Goal: Book appointment/travel/reservation

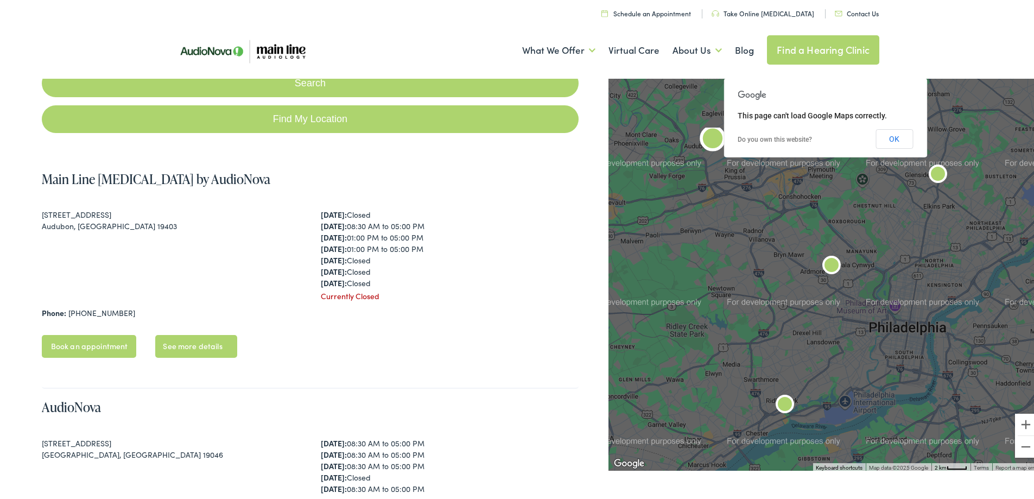
scroll to position [145, 0]
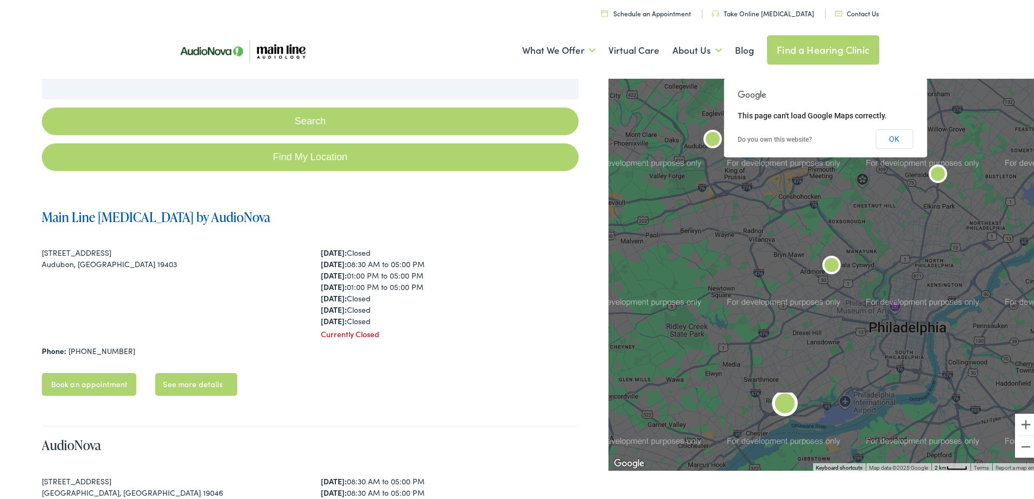
click at [93, 216] on link "Main Line [MEDICAL_DATA] by AudioNova" at bounding box center [156, 215] width 229 height 18
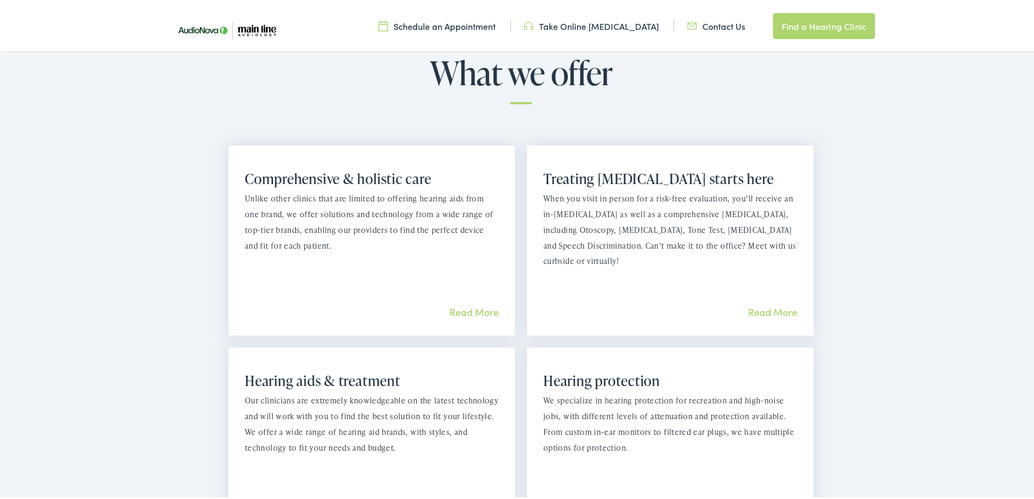
scroll to position [724, 0]
click at [769, 304] on link "Read More" at bounding box center [772, 311] width 49 height 14
click at [824, 27] on link "Find a Hearing Clinic" at bounding box center [824, 24] width 102 height 26
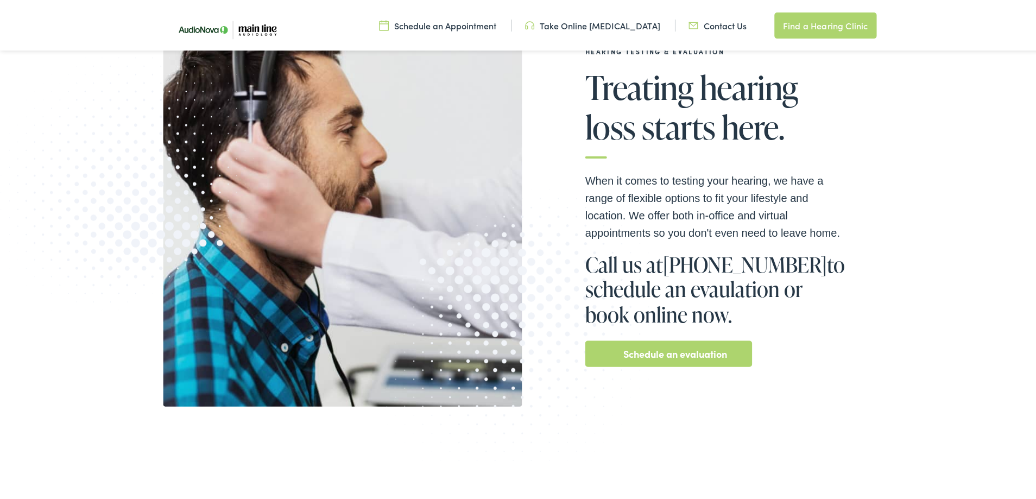
scroll to position [217, 0]
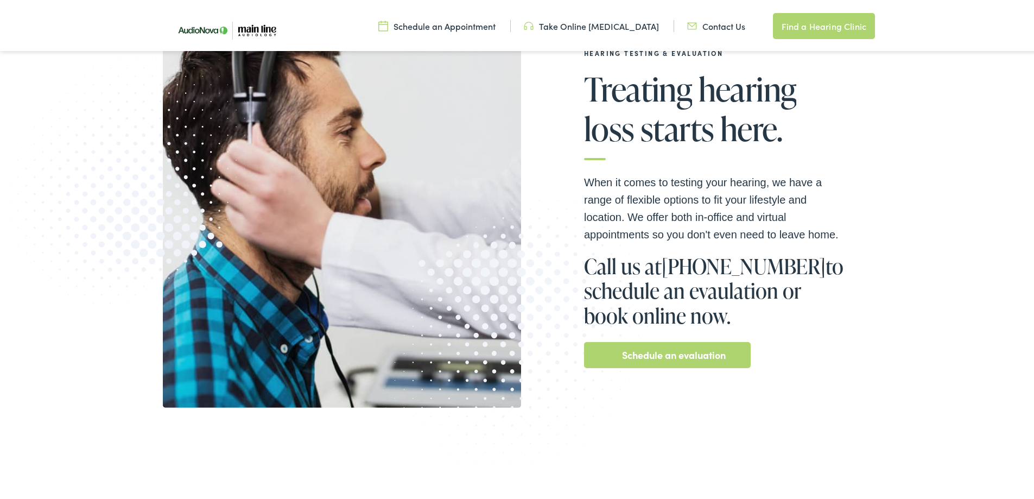
click at [653, 353] on link "Schedule an evaluation" at bounding box center [674, 352] width 104 height 17
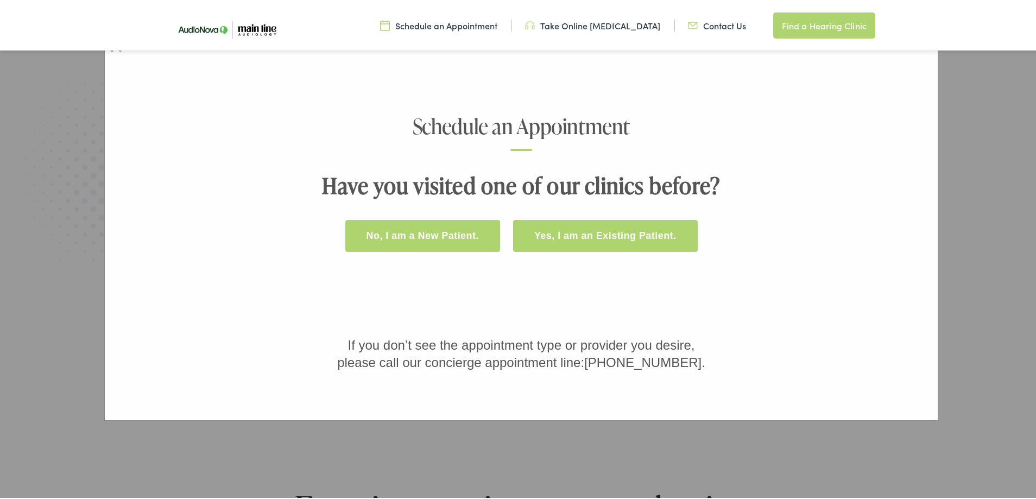
click at [431, 230] on button "No, I am a New Patient." at bounding box center [422, 234] width 155 height 32
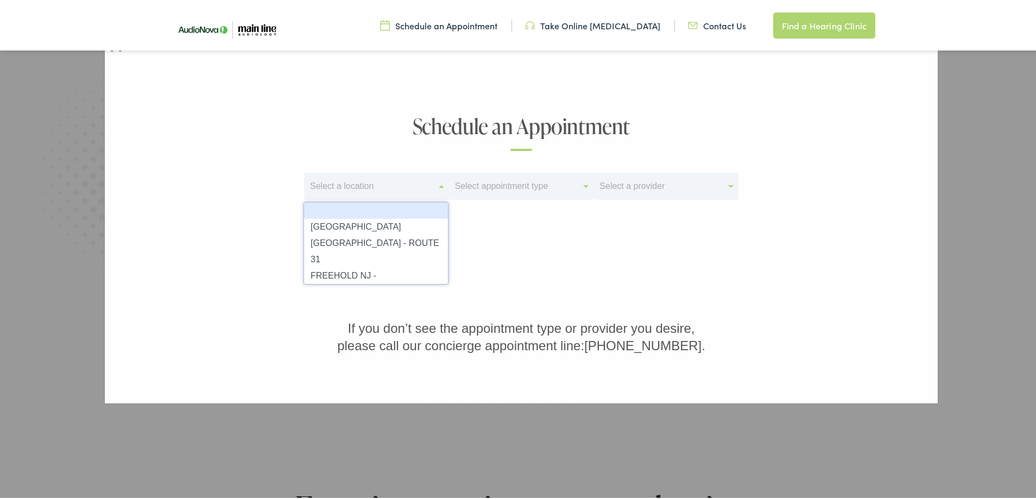
click at [439, 184] on span at bounding box center [441, 185] width 5 height 3
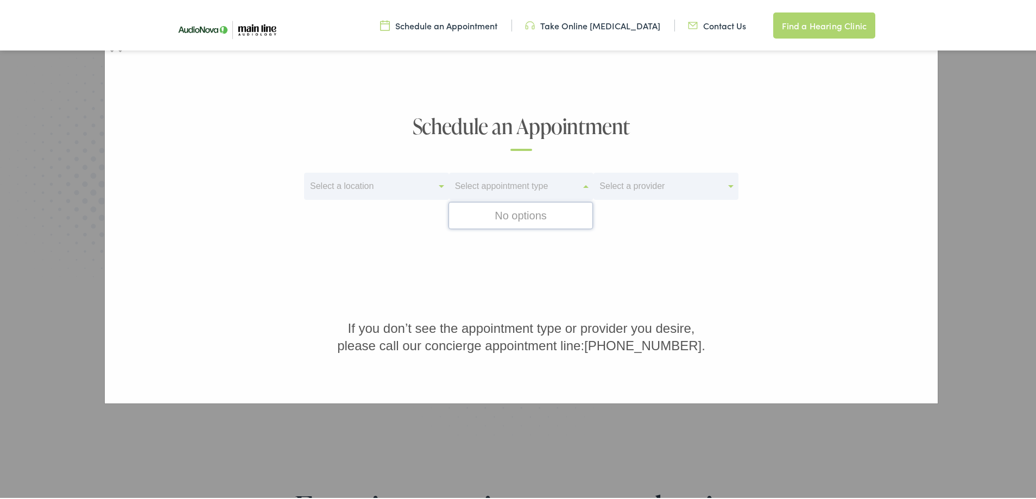
click at [584, 186] on span at bounding box center [585, 185] width 5 height 3
click at [730, 184] on span at bounding box center [730, 185] width 5 height 3
click at [382, 188] on div "Select a location" at bounding box center [372, 185] width 134 height 15
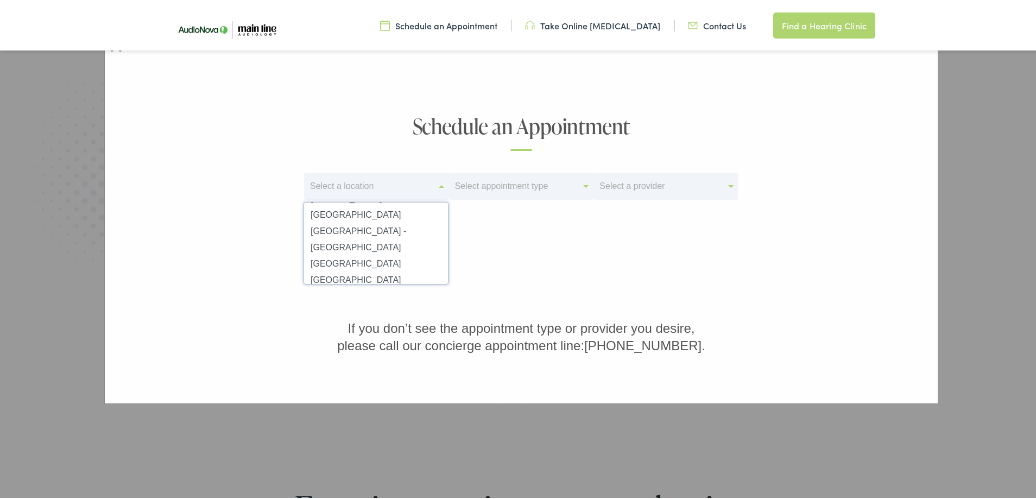
scroll to position [244, 0]
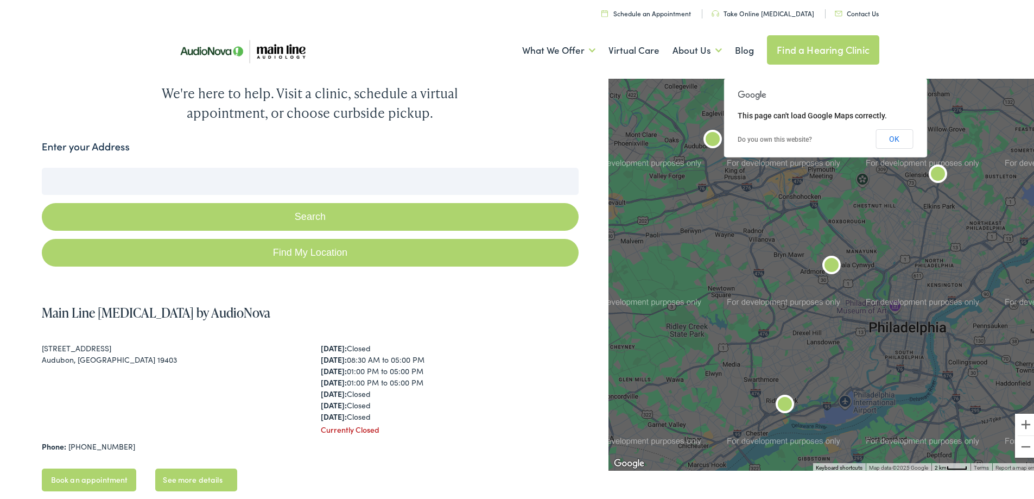
scroll to position [72, 0]
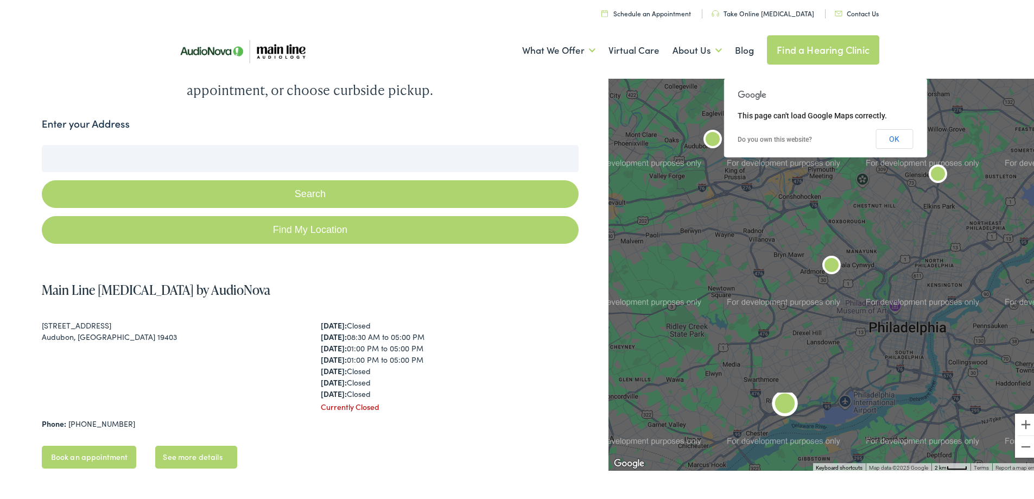
click at [91, 453] on link "Book an appointment" at bounding box center [89, 455] width 95 height 23
click at [187, 459] on link "See more details" at bounding box center [195, 455] width 81 height 23
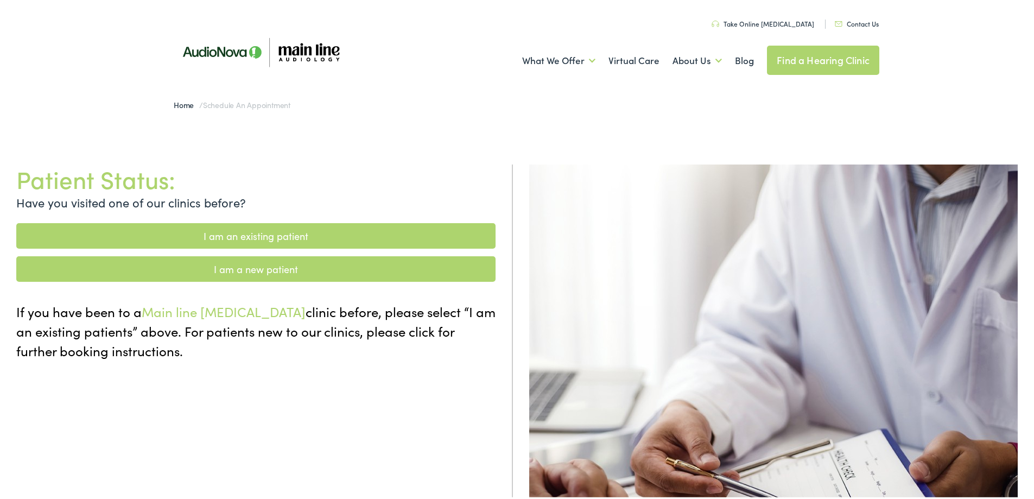
click at [223, 262] on link "I am a new patient" at bounding box center [255, 267] width 479 height 26
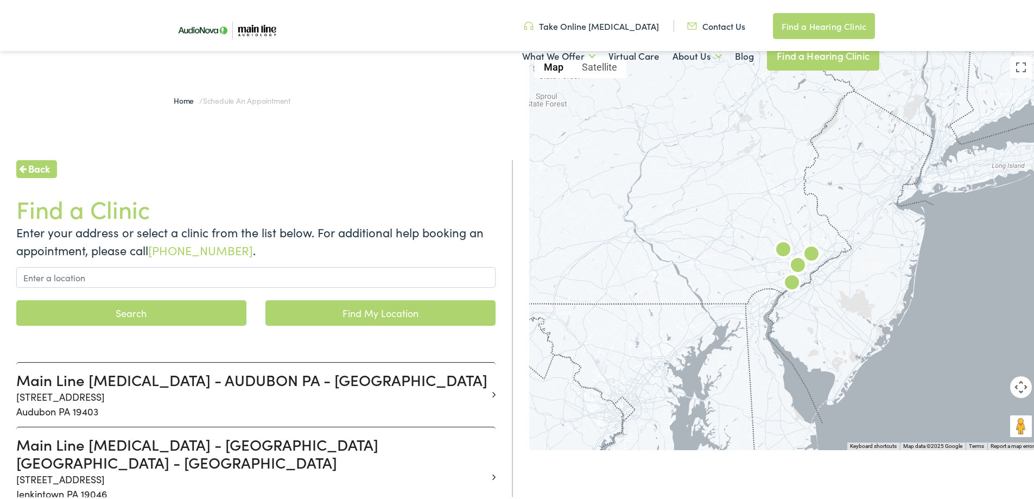
scroll to position [145, 0]
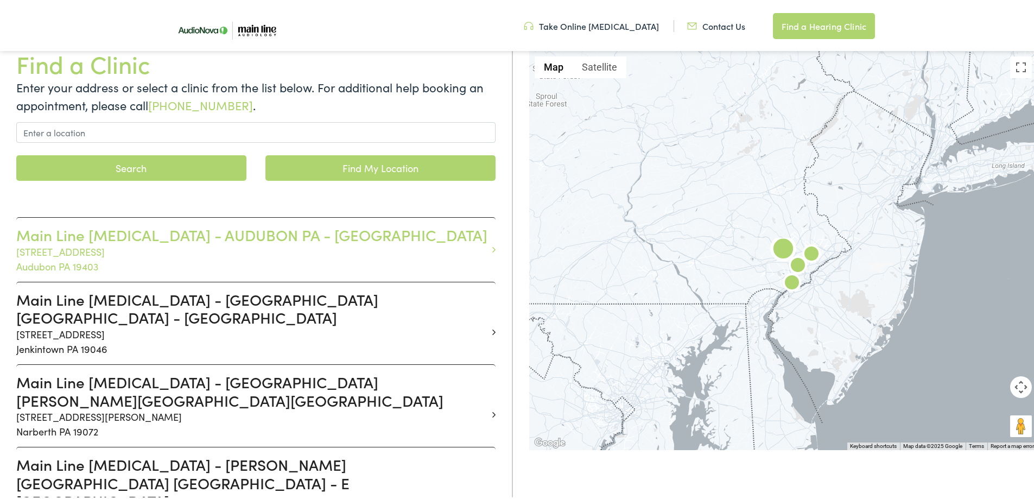
click at [492, 246] on icon at bounding box center [493, 248] width 3 height 10
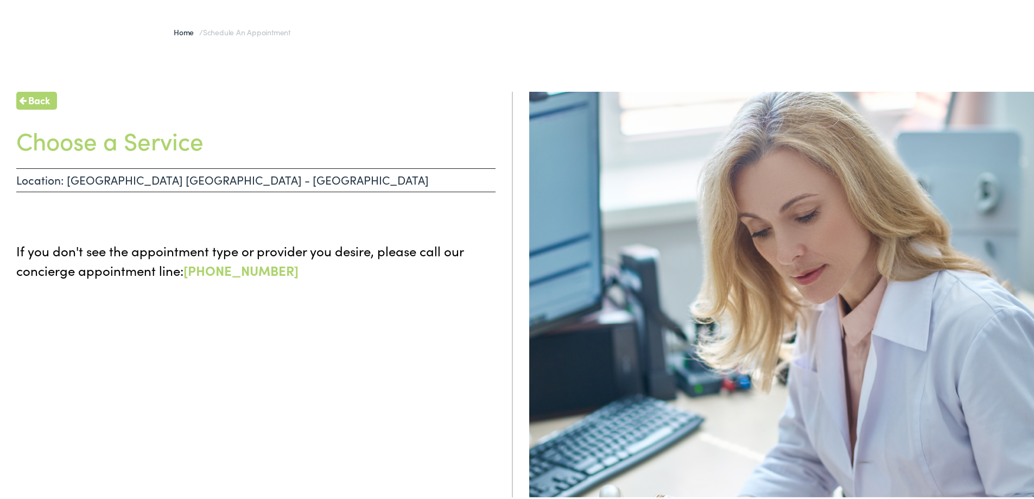
scroll to position [15, 0]
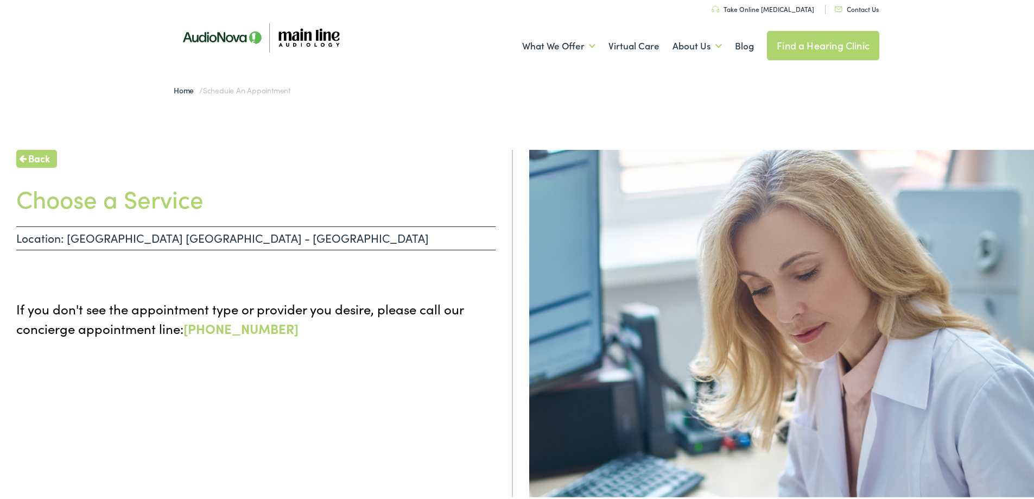
click at [286, 235] on p "Location: [GEOGRAPHIC_DATA] [GEOGRAPHIC_DATA] - [GEOGRAPHIC_DATA]" at bounding box center [255, 236] width 479 height 24
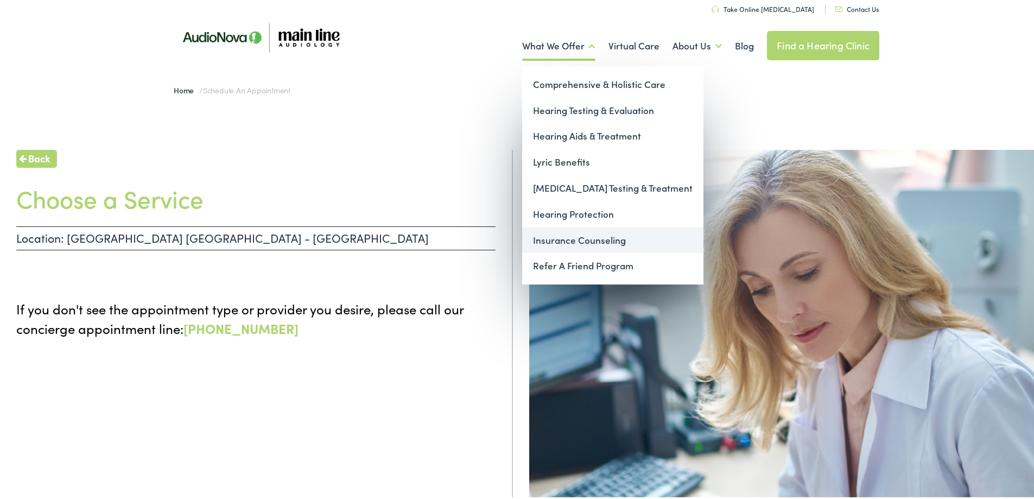
click at [585, 237] on link "Insurance Counseling" at bounding box center [612, 238] width 181 height 26
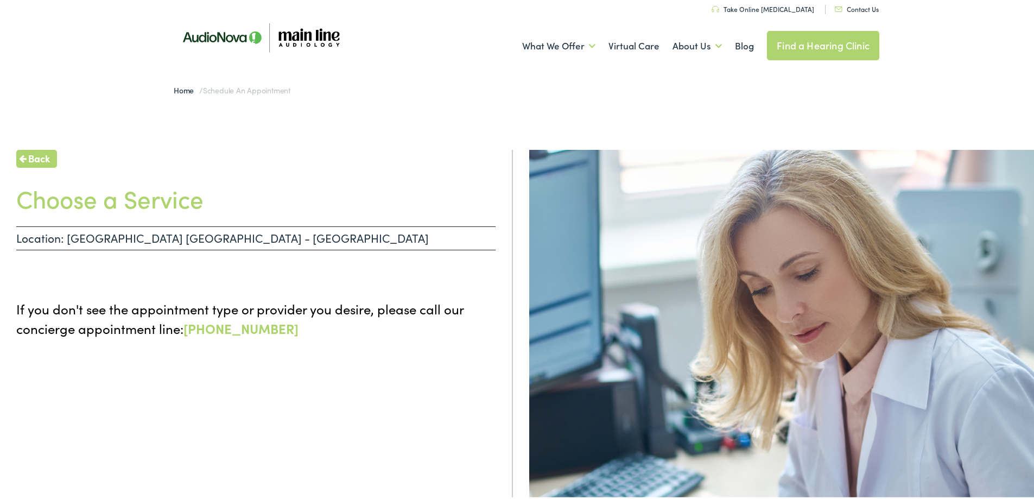
click at [40, 158] on span "Back" at bounding box center [39, 156] width 22 height 15
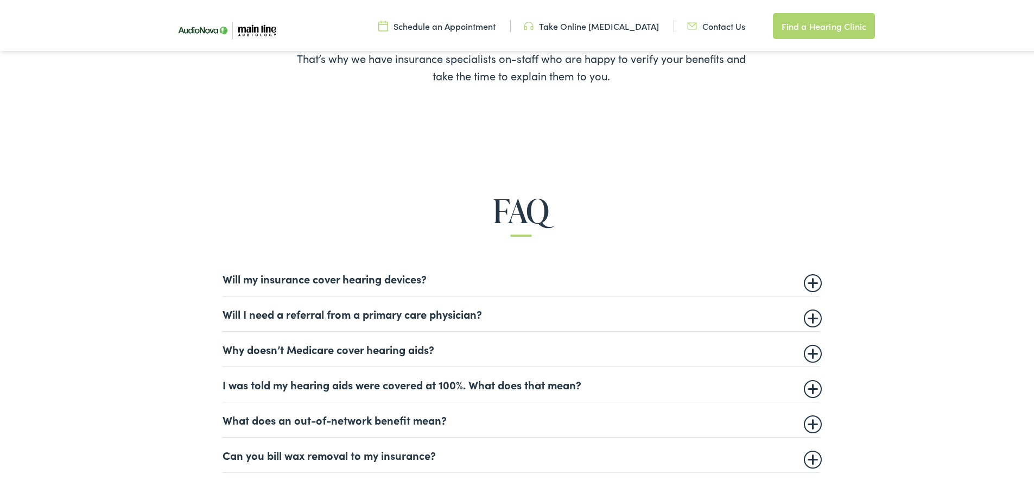
scroll to position [724, 0]
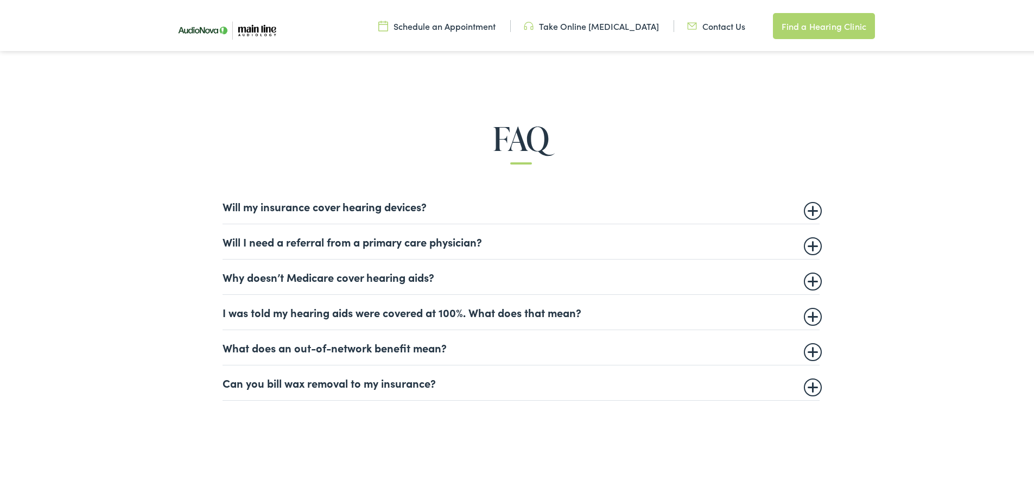
click at [460, 269] on summary "Why doesn’t Medicare cover hearing aids?" at bounding box center [521, 274] width 597 height 13
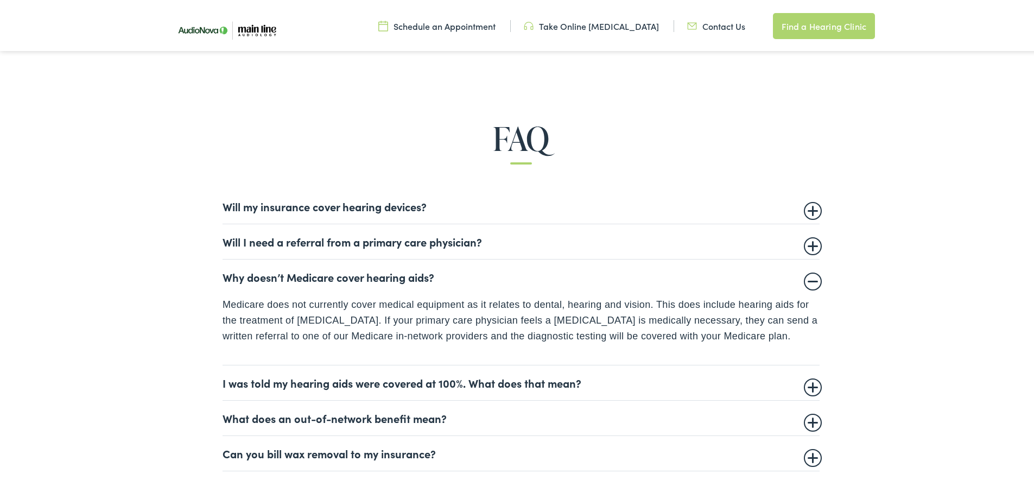
click at [460, 269] on summary "Why doesn’t Medicare cover hearing aids?" at bounding box center [521, 274] width 597 height 13
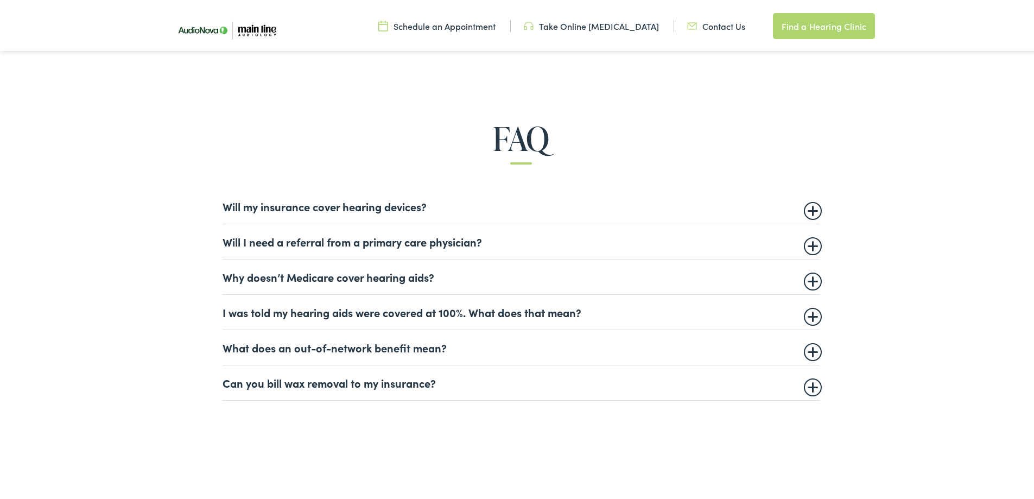
click at [497, 313] on summary "I was told my hearing aids were covered at 100%. What does that mean?" at bounding box center [521, 310] width 597 height 13
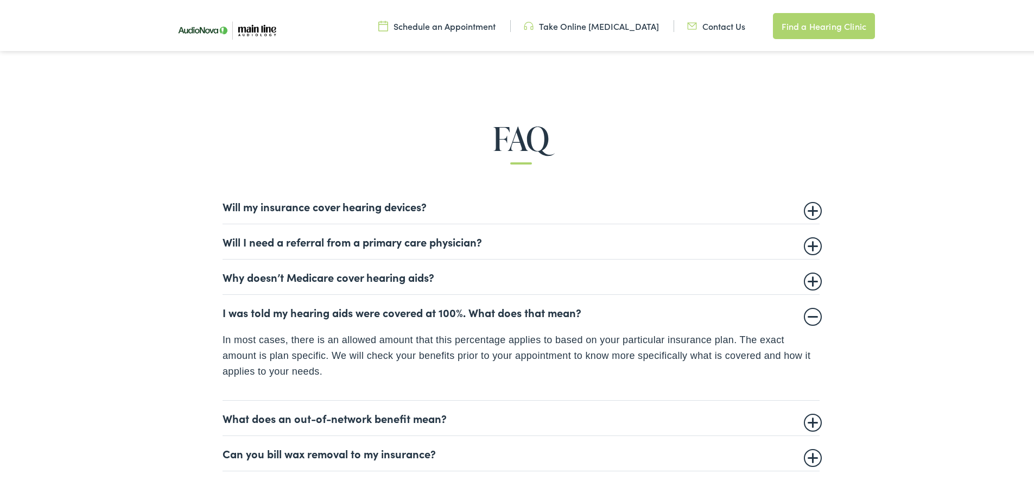
click at [497, 313] on summary "I was told my hearing aids were covered at 100%. What does that mean?" at bounding box center [521, 310] width 597 height 13
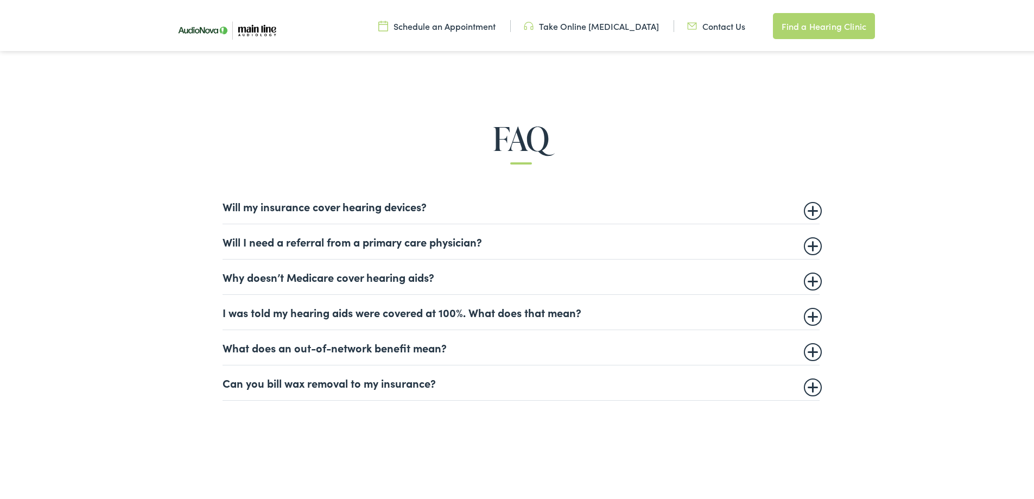
click at [497, 384] on summary "Can you bill wax removal to my insurance?" at bounding box center [521, 380] width 597 height 13
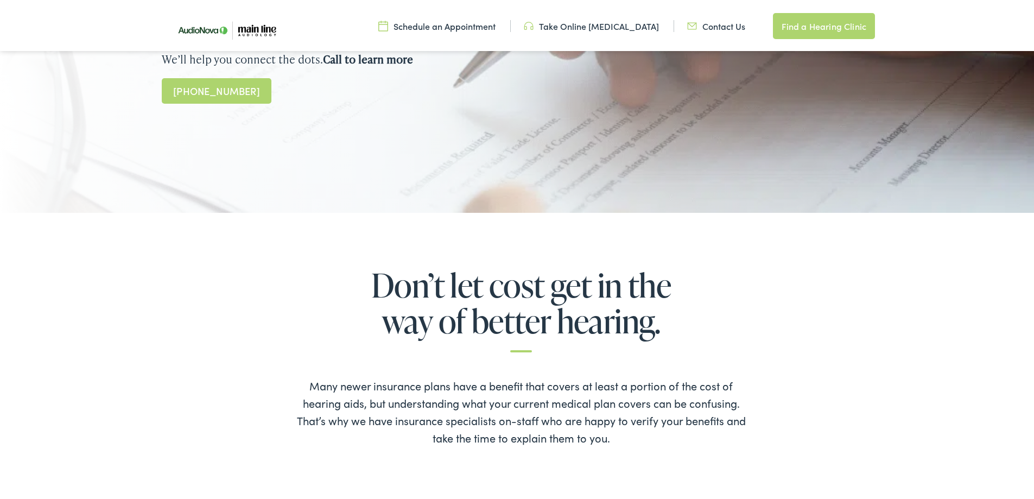
scroll to position [217, 0]
